Goal: Browse casually

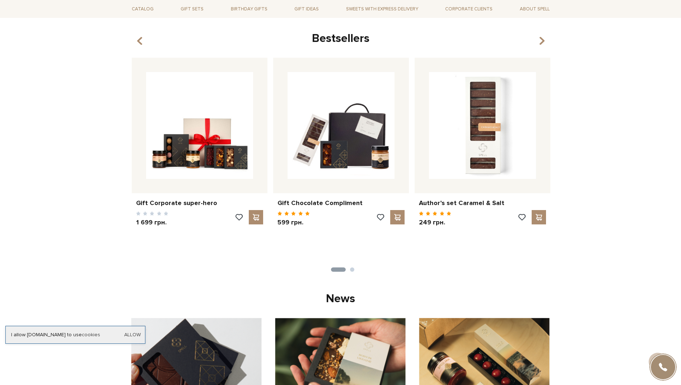
scroll to position [251, 0]
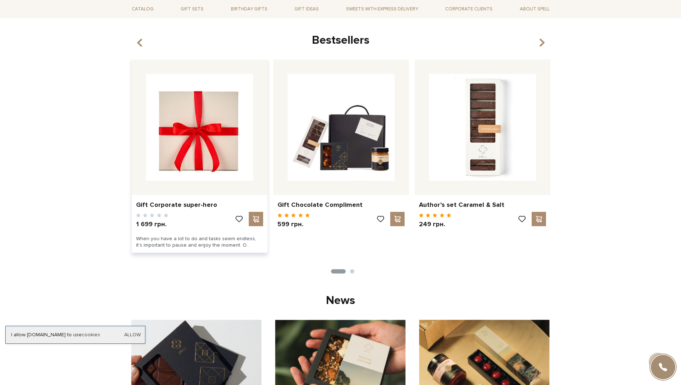
click at [186, 160] on img at bounding box center [199, 127] width 107 height 107
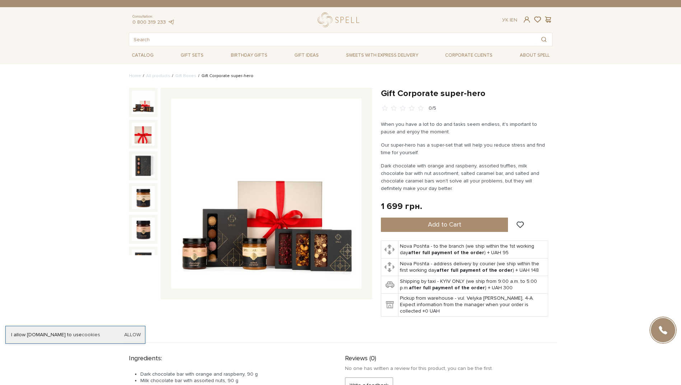
click at [278, 257] on img at bounding box center [266, 194] width 190 height 190
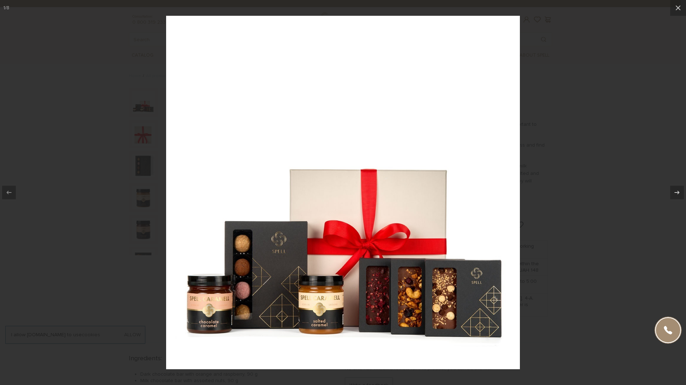
click at [517, 240] on img at bounding box center [343, 193] width 354 height 354
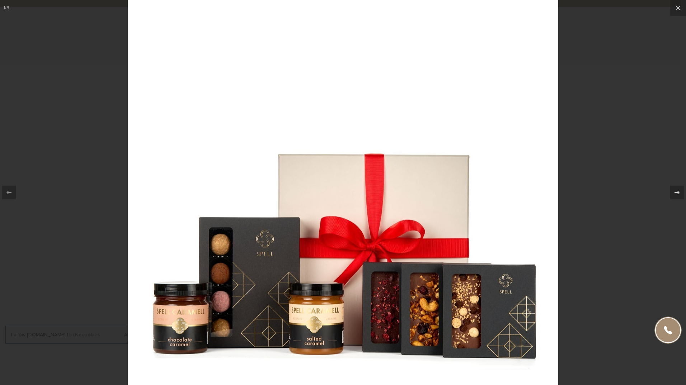
click at [611, 279] on div at bounding box center [343, 192] width 686 height 385
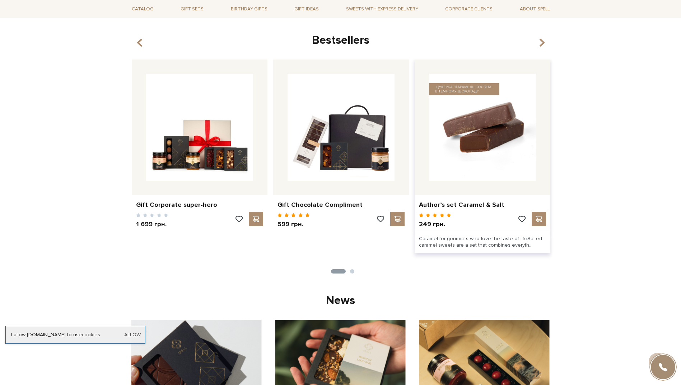
click at [451, 150] on img at bounding box center [482, 127] width 107 height 107
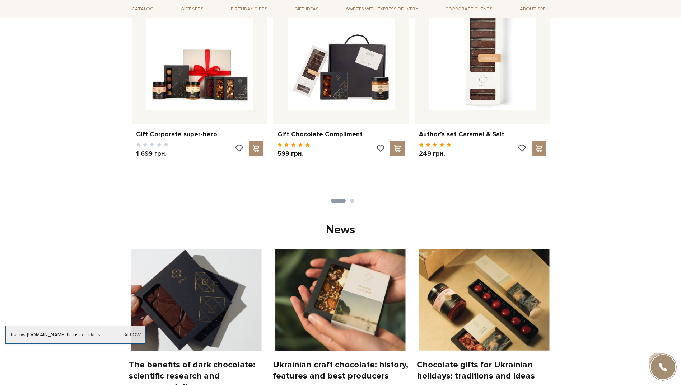
scroll to position [323, 0]
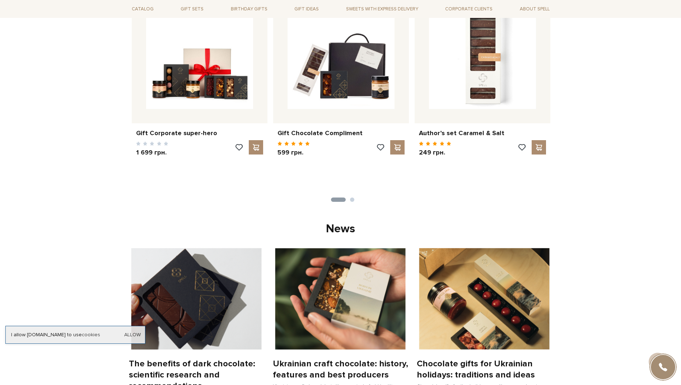
click at [484, 306] on img at bounding box center [484, 299] width 135 height 102
click at [351, 201] on button "2" at bounding box center [352, 200] width 4 height 4
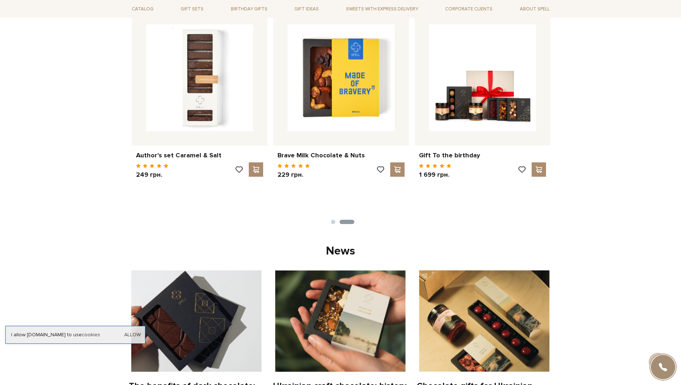
scroll to position [251, 0]
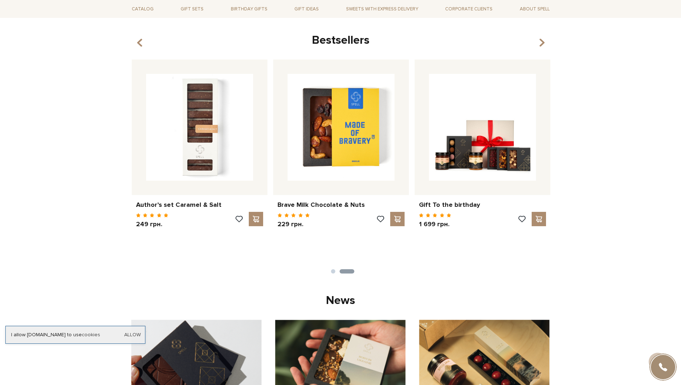
click at [335, 271] on li "2" at bounding box center [344, 272] width 19 height 4
click at [332, 271] on button "1" at bounding box center [333, 272] width 4 height 4
